Goal: Task Accomplishment & Management: Complete application form

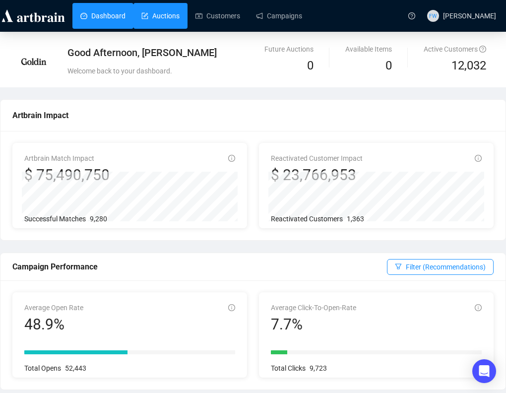
click at [174, 13] on link "Auctions" at bounding box center [160, 16] width 38 height 26
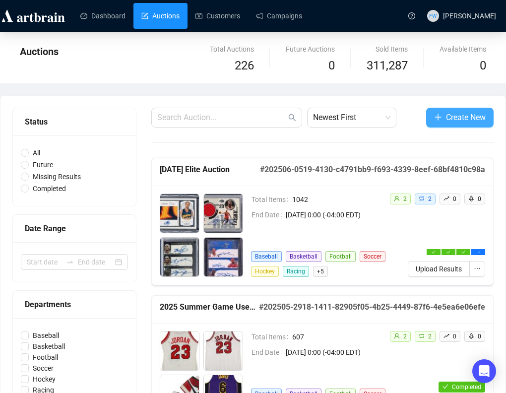
click at [446, 112] on span "Create New" at bounding box center [466, 117] width 40 height 12
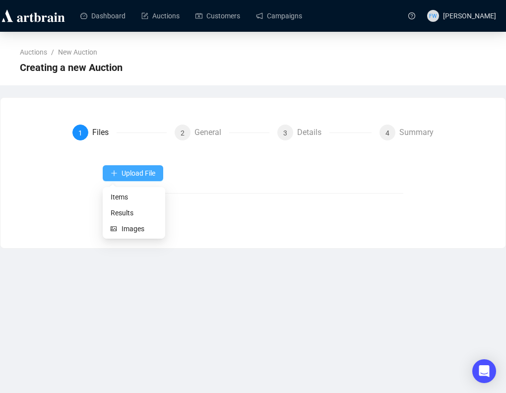
click at [112, 178] on button "Upload File" at bounding box center [133, 173] width 61 height 16
click at [121, 193] on span "Items" at bounding box center [134, 197] width 47 height 11
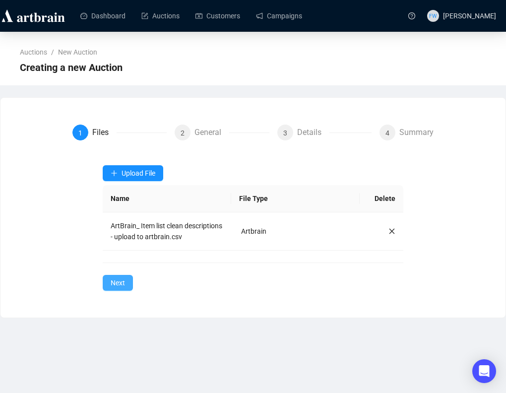
click at [126, 291] on button "Next" at bounding box center [118, 283] width 30 height 16
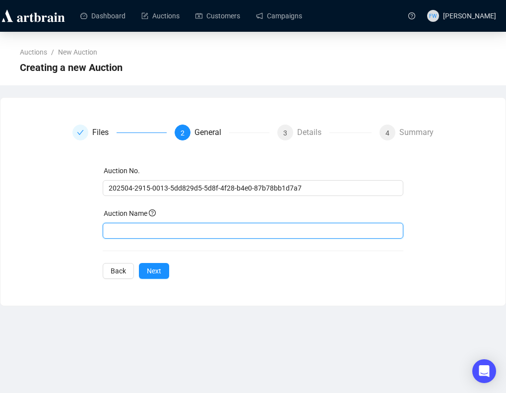
click at [161, 235] on input "text" at bounding box center [253, 231] width 301 height 16
type input "F"
type input "0"
type input "2025 Fall Vintage Elite Auction"
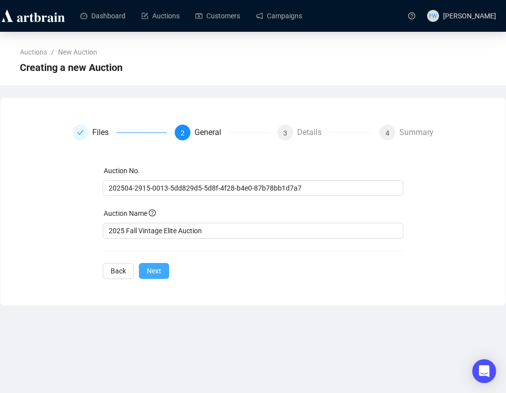
click at [150, 264] on button "Next" at bounding box center [154, 271] width 30 height 16
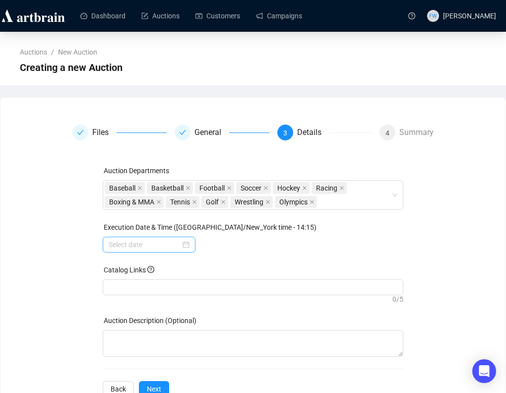
click at [187, 245] on div at bounding box center [149, 245] width 93 height 16
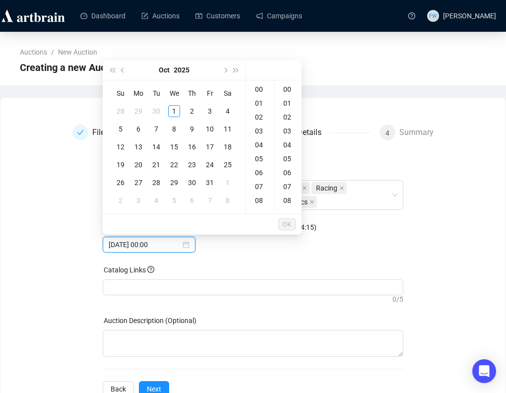
type input "[DATE] 00:00"
type input "[DATE] 03:00"
click at [120, 128] on div "5" at bounding box center [121, 129] width 12 height 12
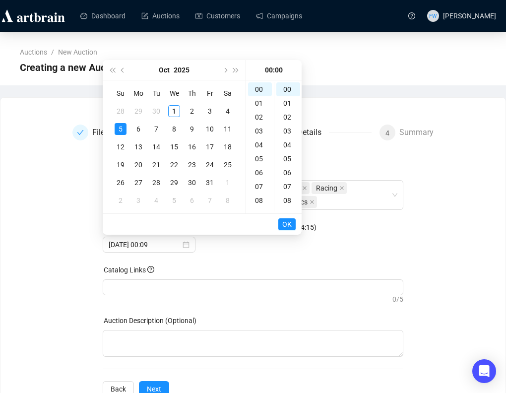
type input "[DATE] 00:00"
click at [288, 221] on span "OK" at bounding box center [286, 224] width 9 height 19
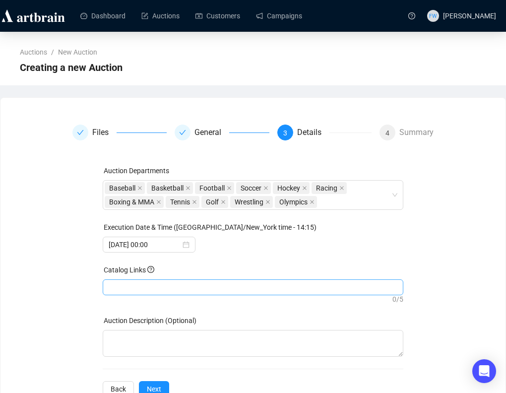
click at [225, 282] on div at bounding box center [253, 287] width 297 height 14
paste input "[URL][PERSON_NAME][DOMAIN_NAME]"
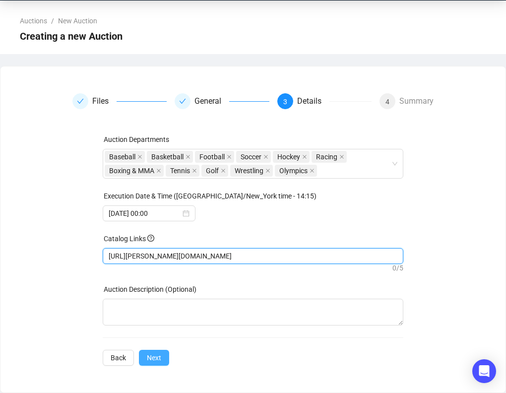
type input "[URL][PERSON_NAME][DOMAIN_NAME]"
click at [167, 355] on div "Auction Departments Baseball Basketball Football Soccer Hockey Racing Boxing & …" at bounding box center [253, 250] width 301 height 232
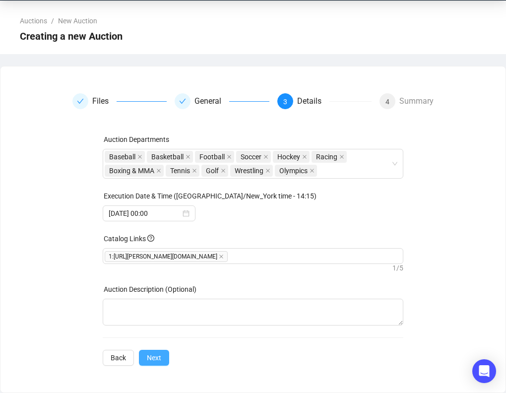
click at [160, 363] on span "Next" at bounding box center [154, 357] width 14 height 11
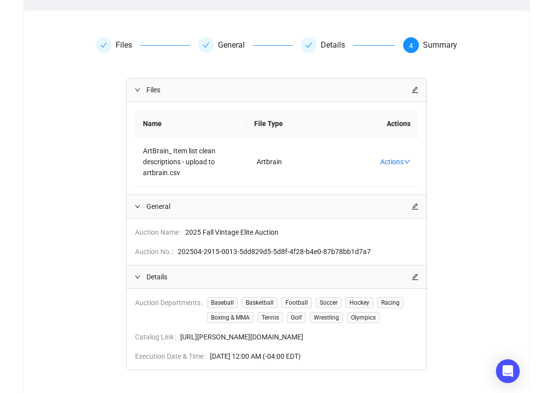
scroll to position [156, 0]
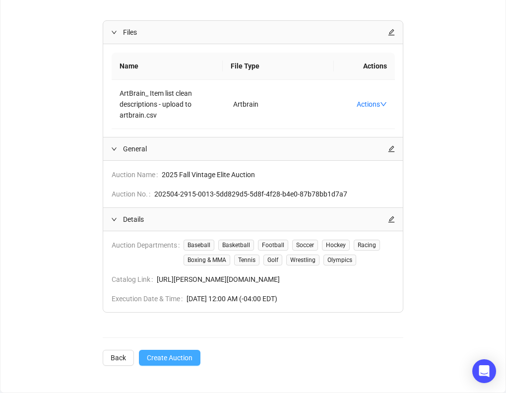
click at [163, 361] on span "Create Auction" at bounding box center [170, 357] width 46 height 11
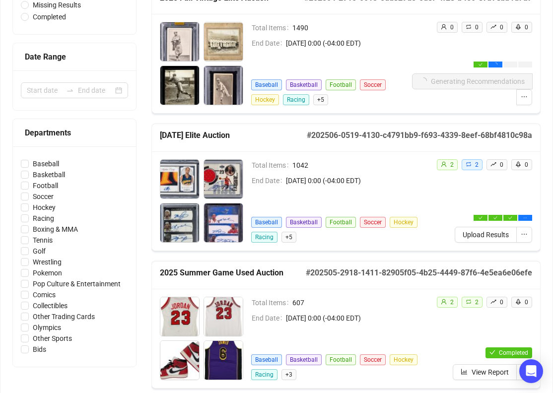
scroll to position [173, 0]
